Goal: Find specific page/section: Find specific page/section

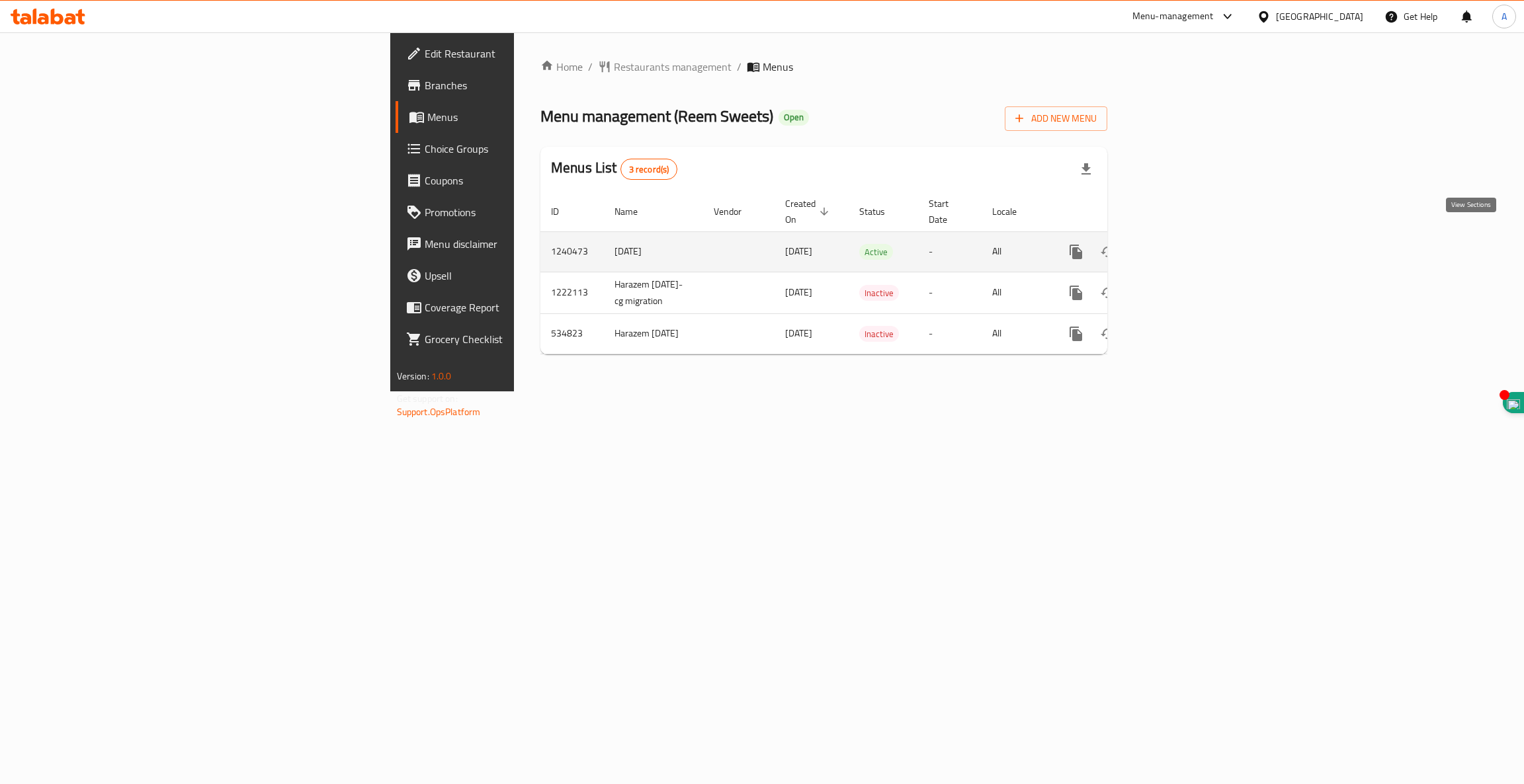
click at [1179, 244] on icon "enhanced table" at bounding box center [1171, 251] width 16 height 16
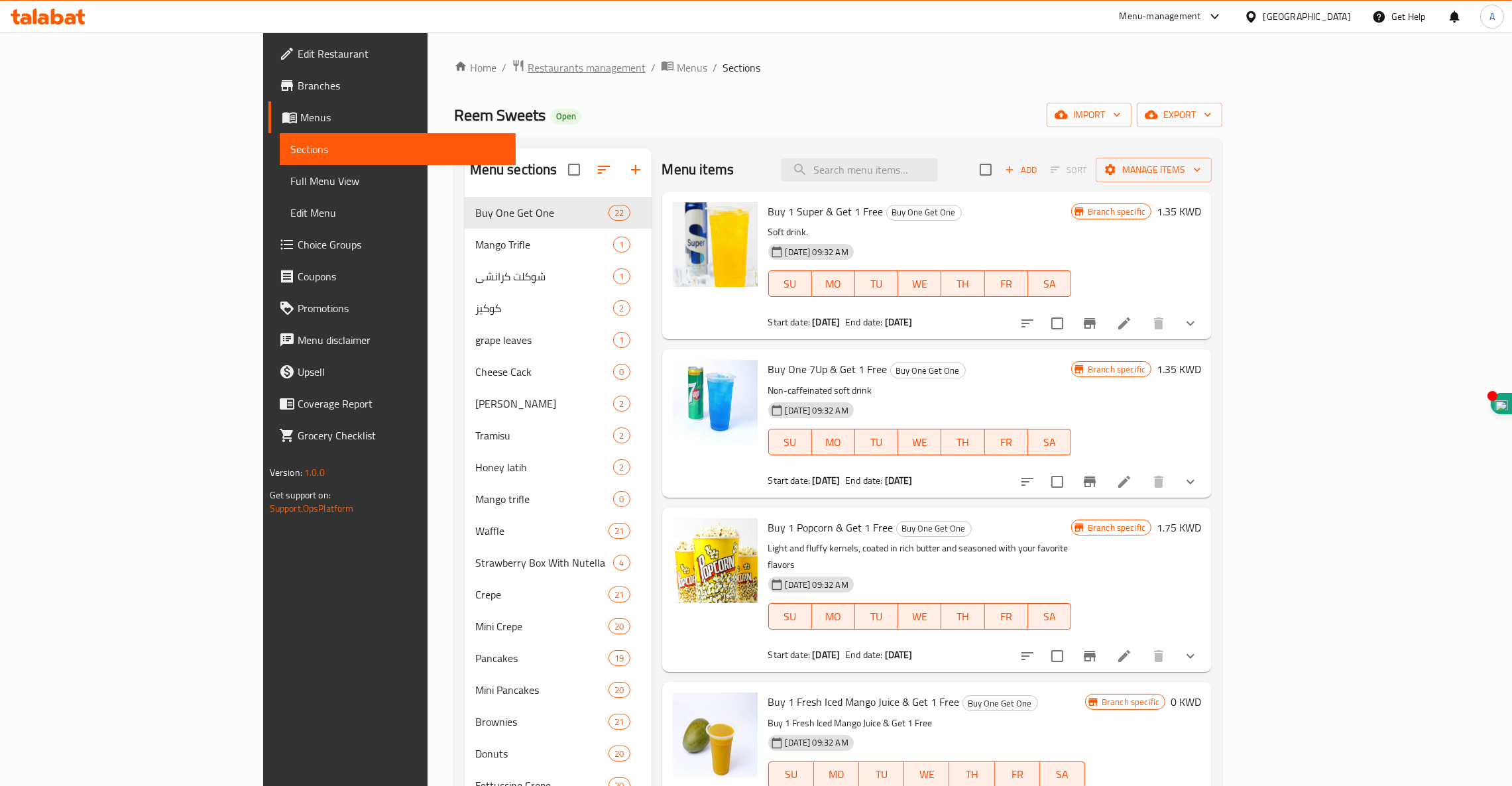
click at [528, 71] on span "Restaurants management" at bounding box center [587, 67] width 118 height 16
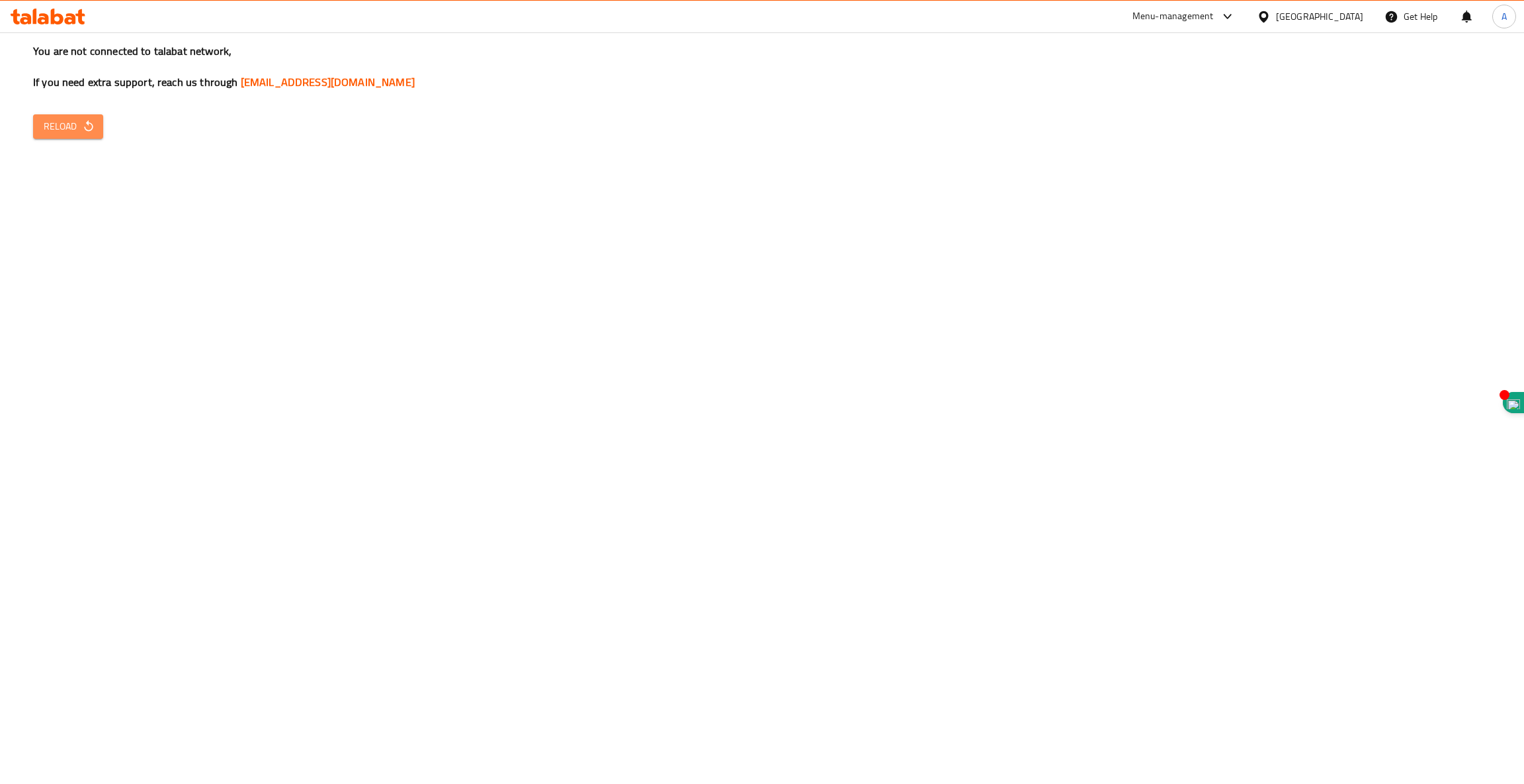
click at [69, 123] on span "Reload" at bounding box center [68, 126] width 49 height 17
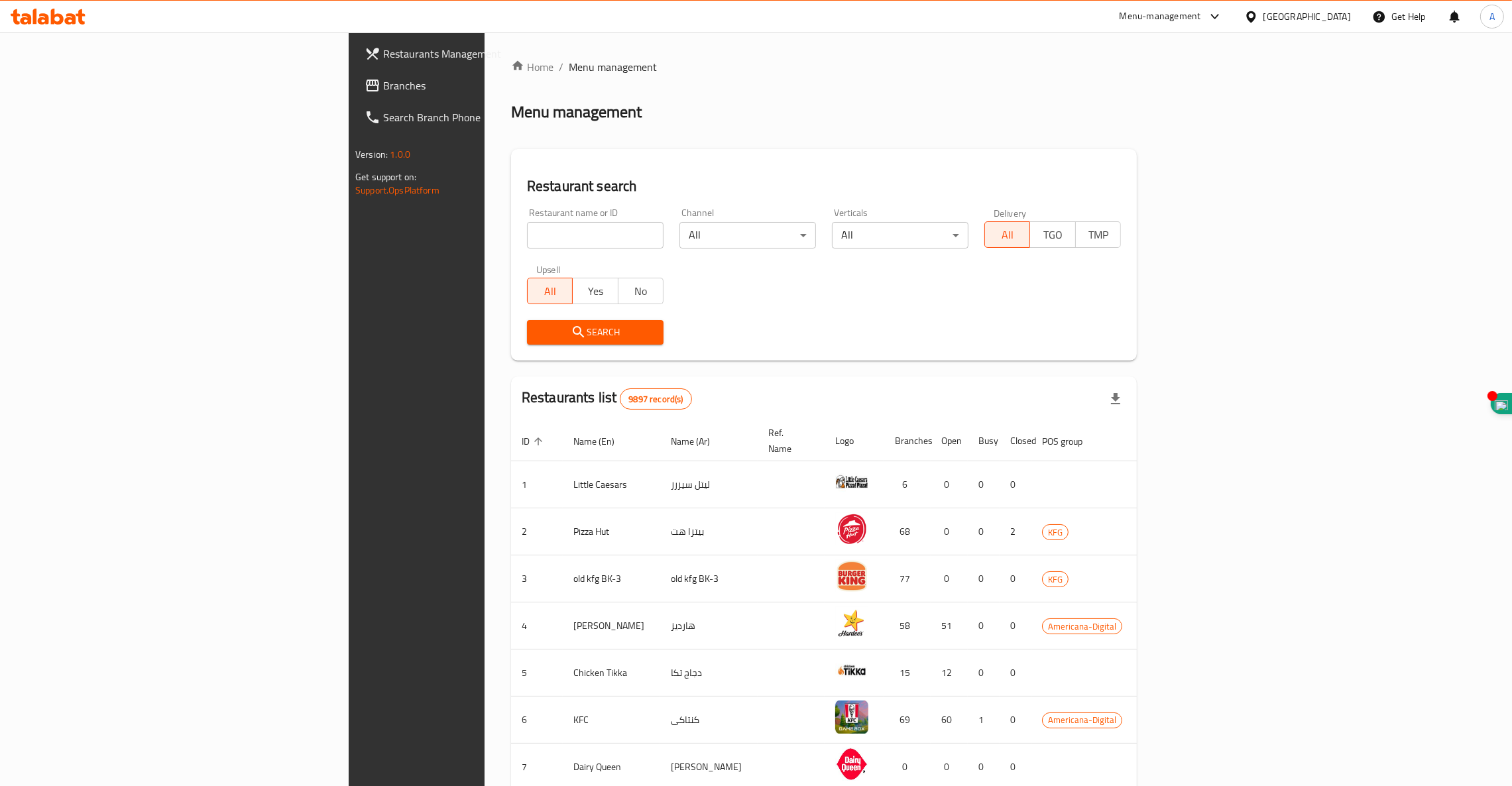
click at [527, 232] on input "search" at bounding box center [595, 235] width 136 height 26
type input "studio [GEOGRAPHIC_DATA]"
click button "Search" at bounding box center [595, 332] width 136 height 24
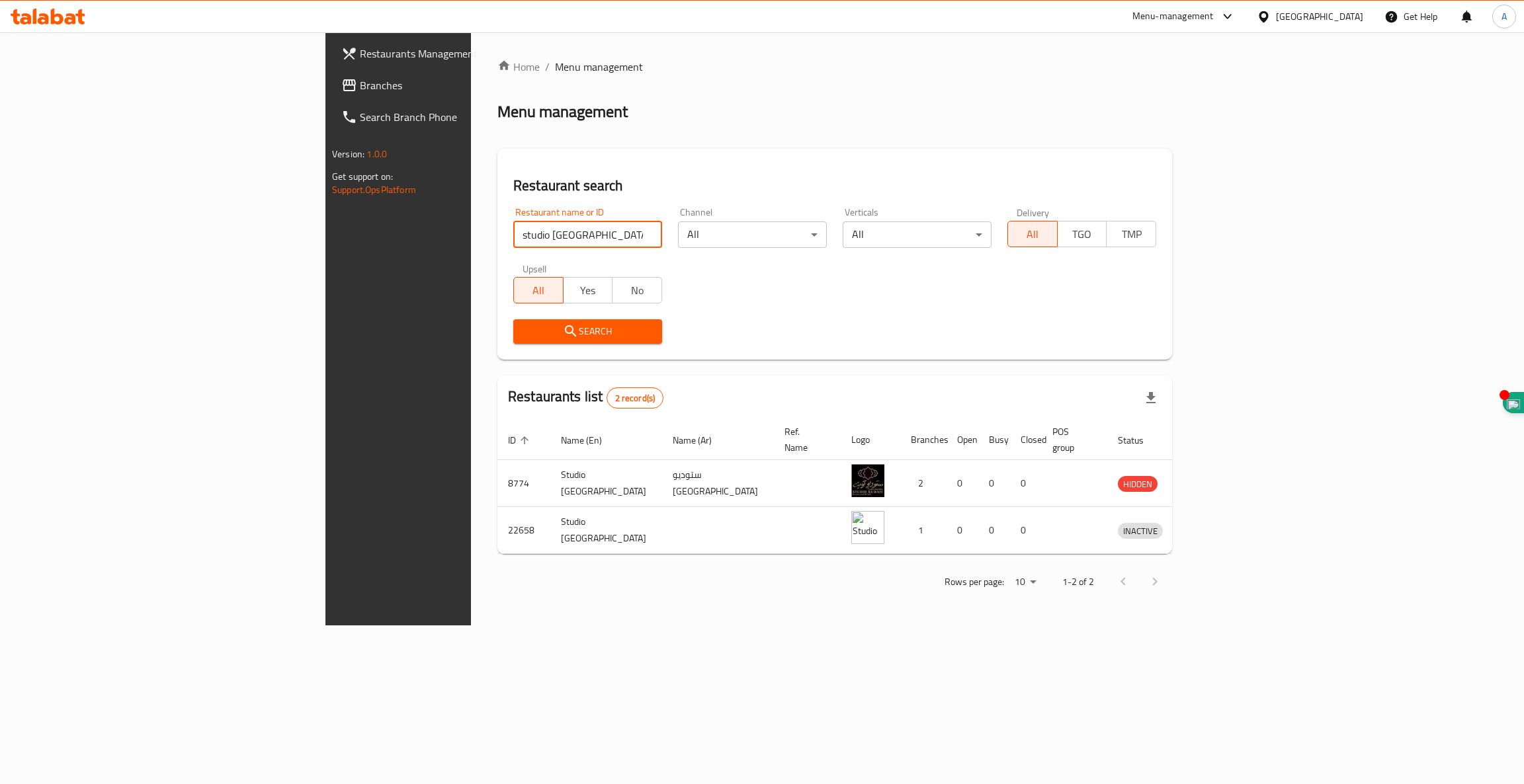
click at [524, 330] on span "Search" at bounding box center [587, 332] width 128 height 17
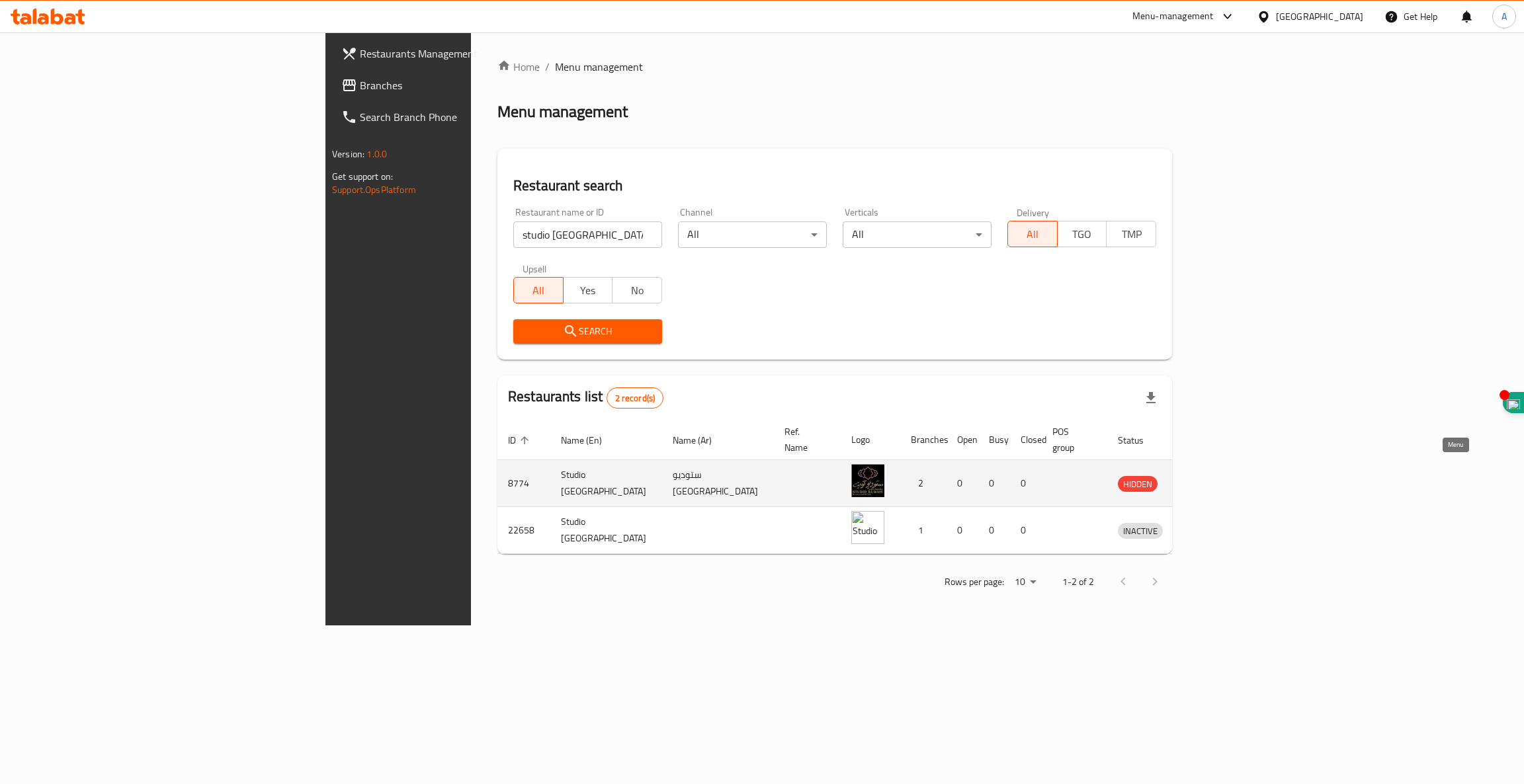
click at [1204, 479] on icon "enhanced table" at bounding box center [1196, 484] width 15 height 11
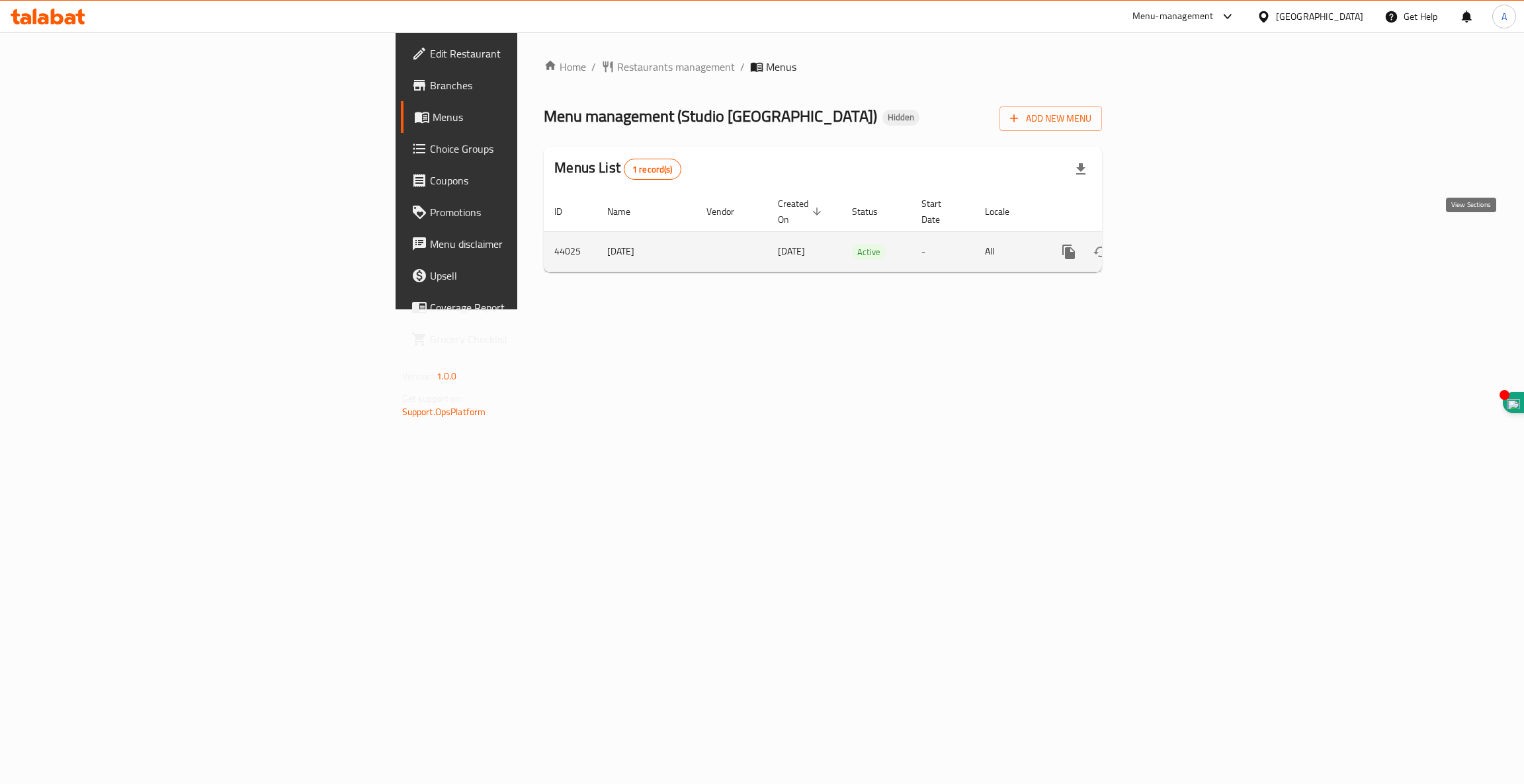
click at [1172, 244] on icon "enhanced table" at bounding box center [1164, 251] width 16 height 16
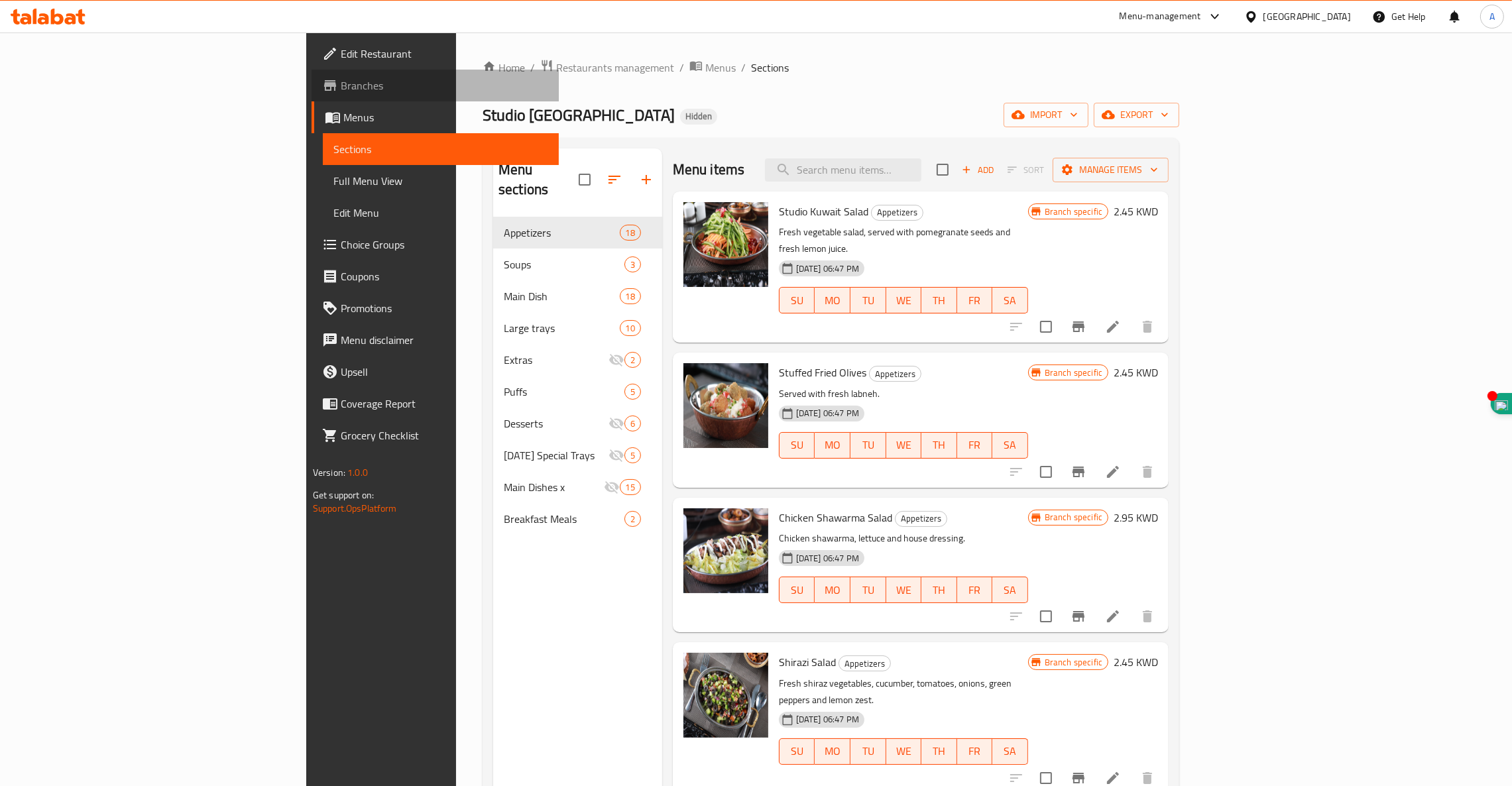
click at [341, 84] on span "Branches" at bounding box center [444, 85] width 207 height 16
